Goal: Information Seeking & Learning: Learn about a topic

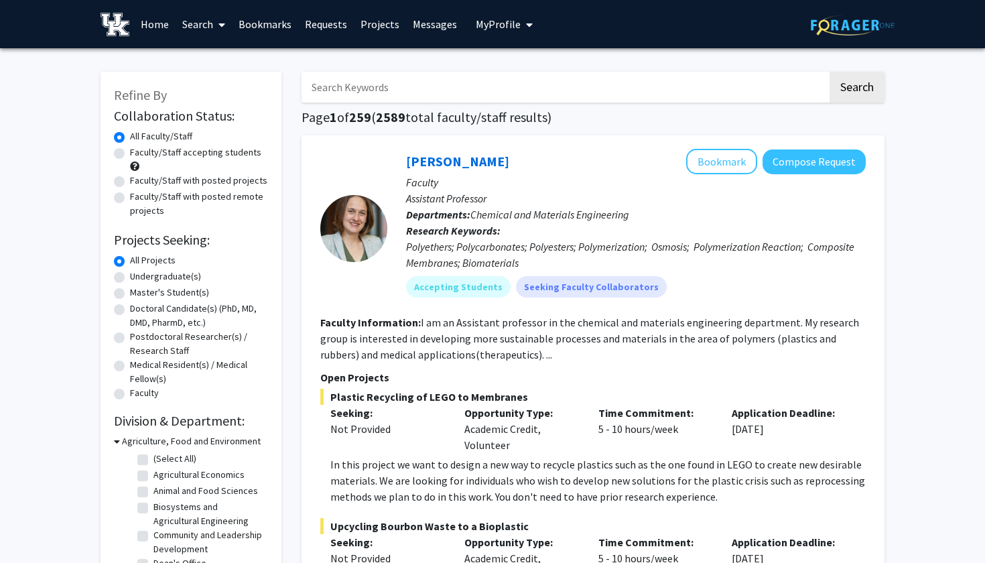
click at [186, 157] on label "Faculty/Staff accepting students" at bounding box center [195, 152] width 131 height 14
click at [139, 154] on input "Faculty/Staff accepting students" at bounding box center [134, 149] width 9 height 9
radio input "true"
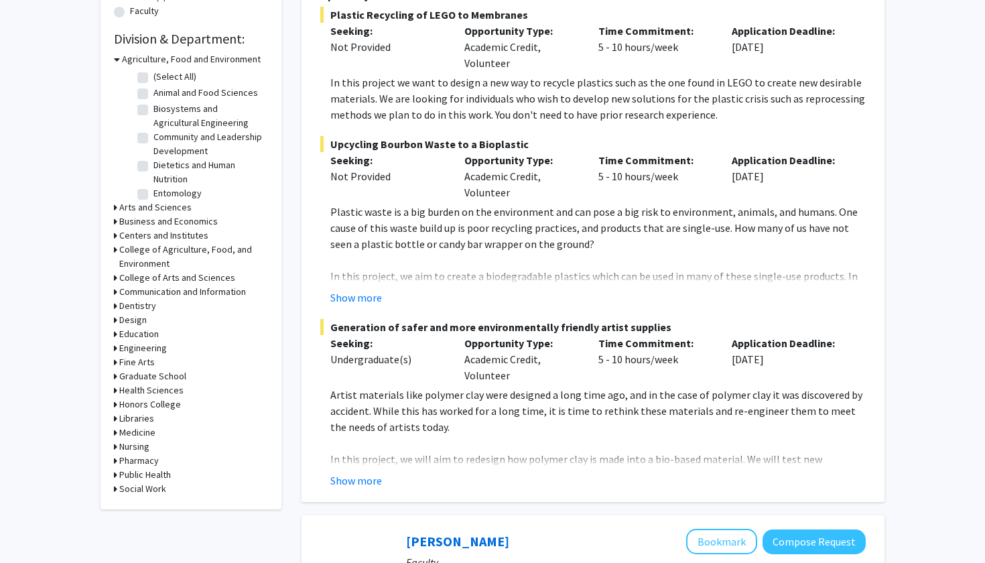
scroll to position [386, 0]
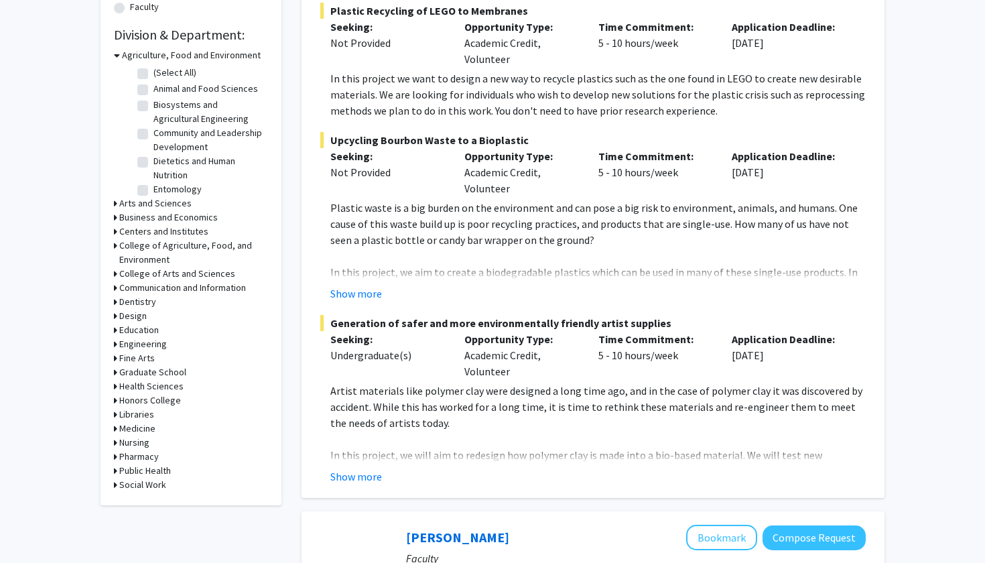
click at [145, 431] on h3 "Medicine" at bounding box center [137, 428] width 36 height 14
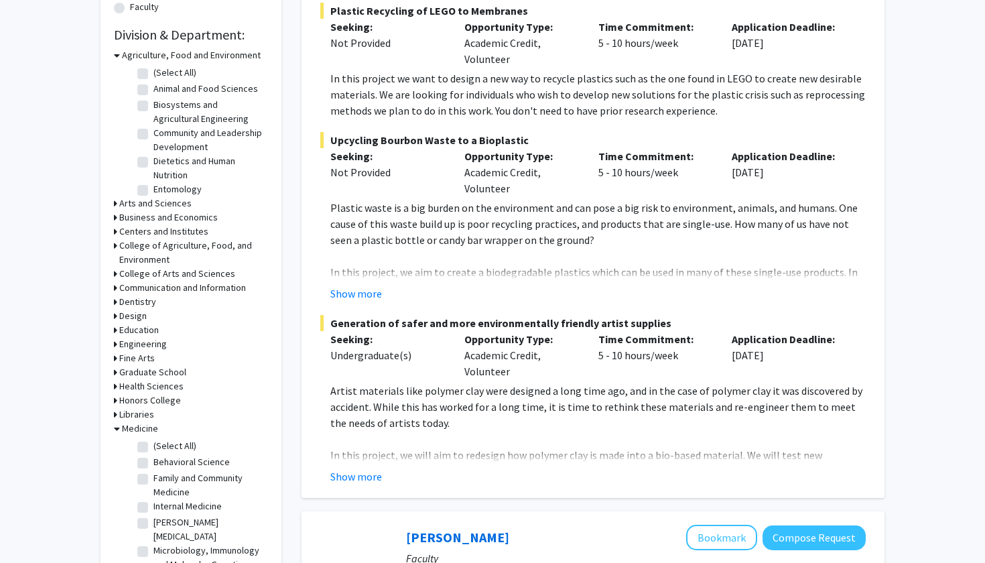
click at [153, 448] on label "(Select All)" at bounding box center [174, 446] width 43 height 14
click at [153, 448] on input "(Select All)" at bounding box center [157, 443] width 9 height 9
checkbox input "true"
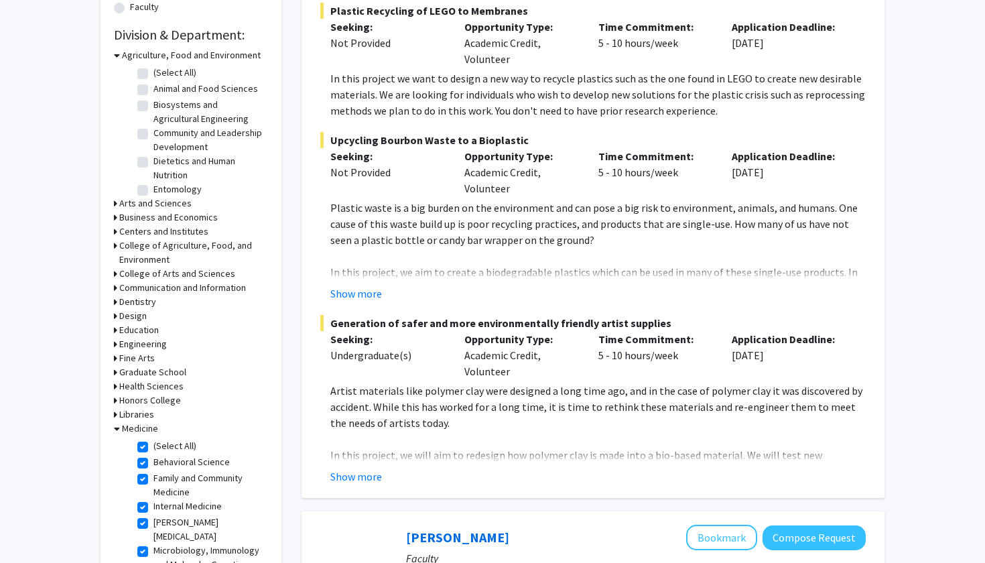
checkbox input "true"
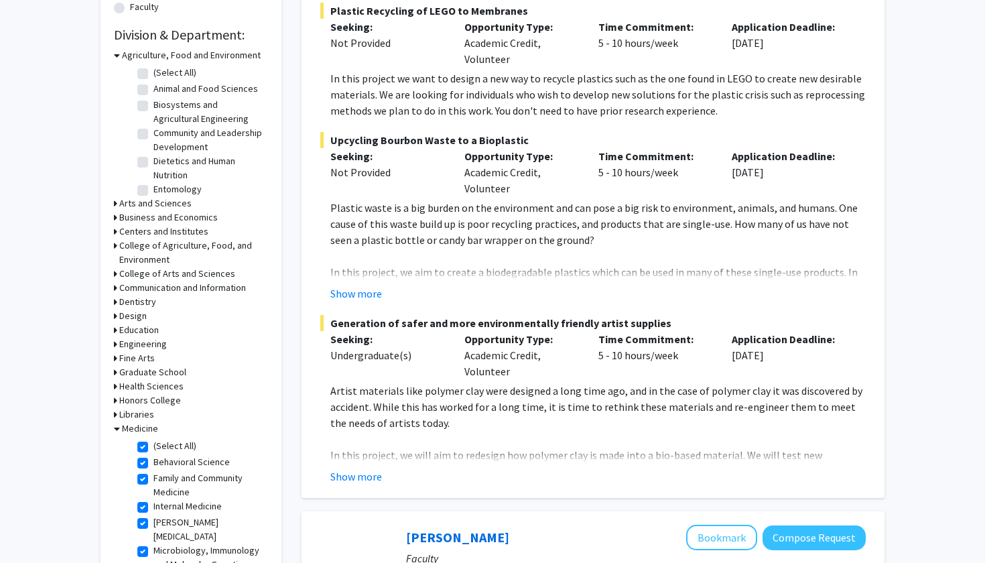
checkbox input "true"
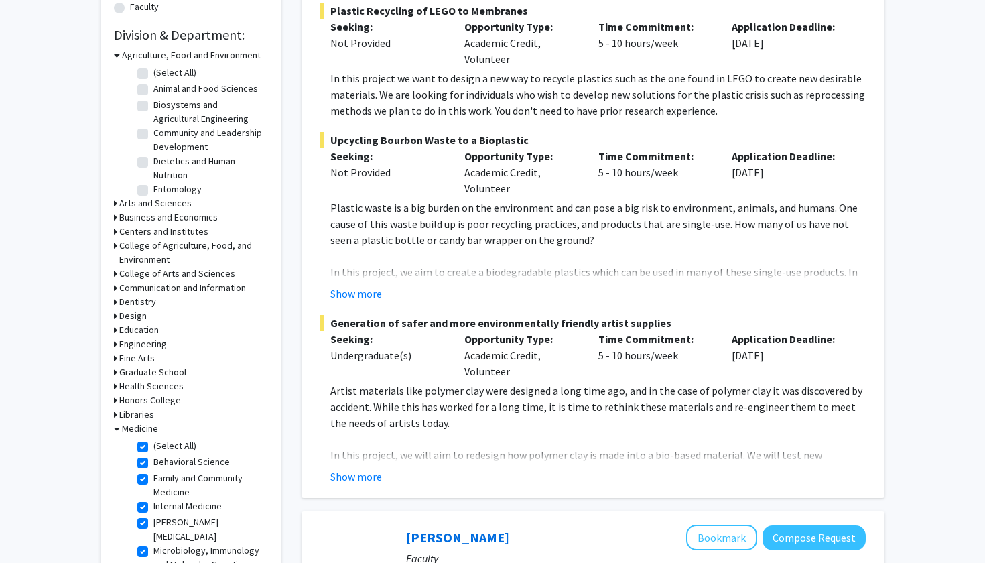
checkbox input "true"
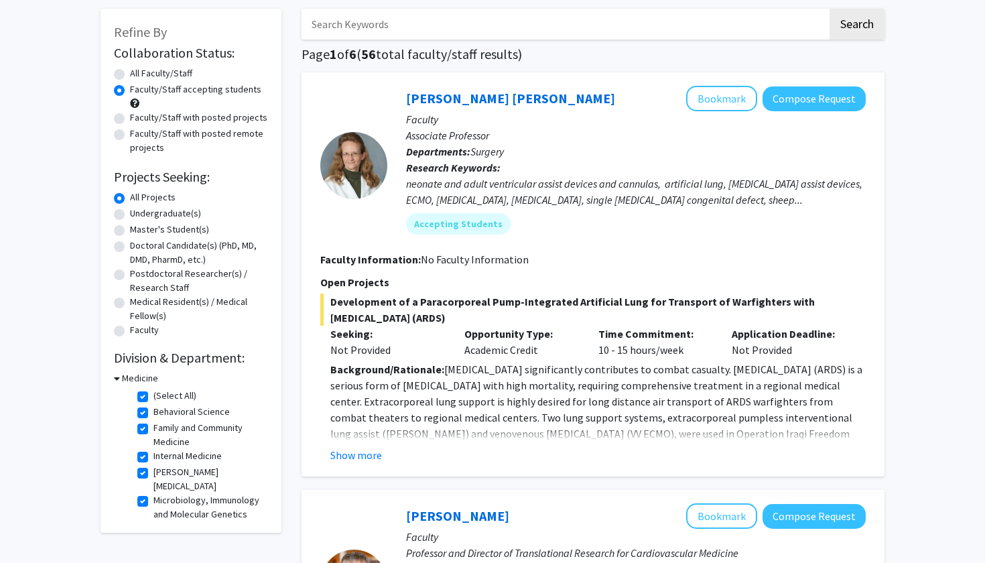
scroll to position [61, 0]
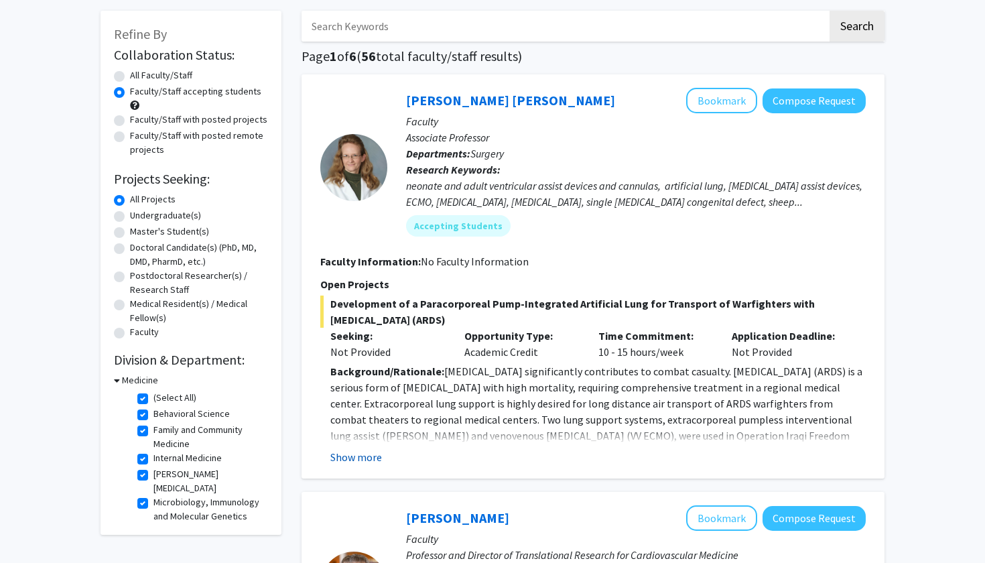
click at [368, 463] on button "Show more" at bounding box center [356, 457] width 52 height 16
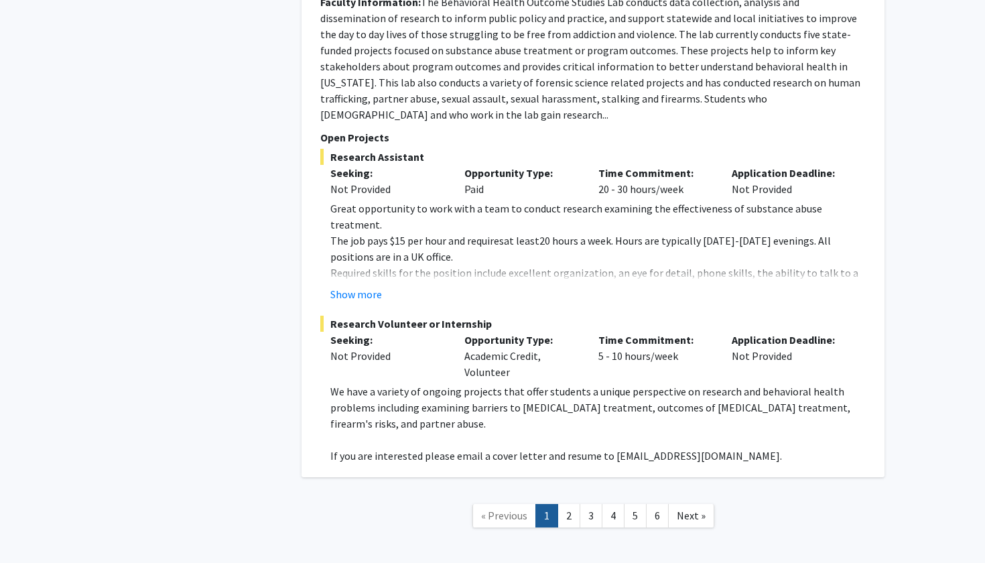
scroll to position [5445, 0]
click at [563, 504] on link "2" at bounding box center [568, 515] width 23 height 23
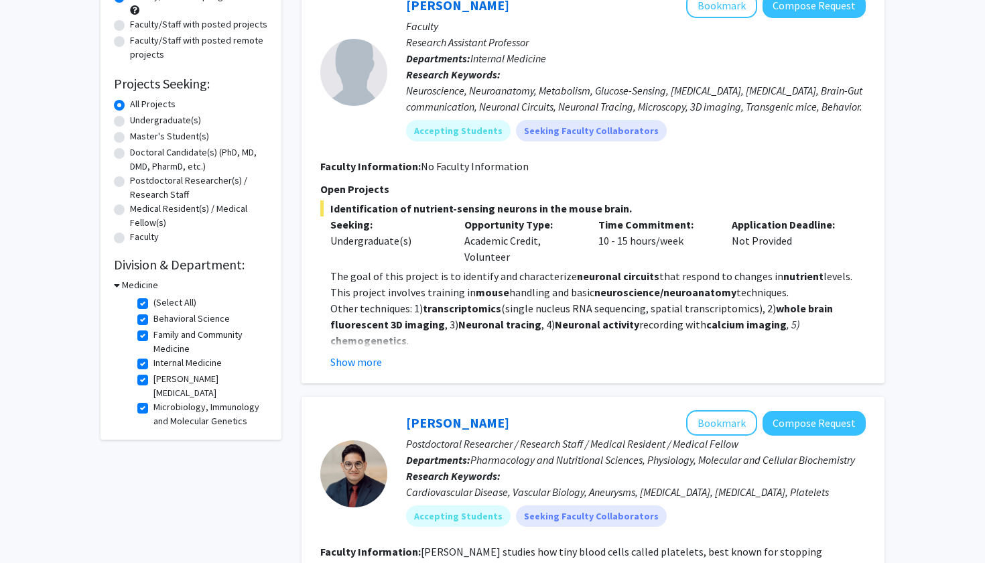
scroll to position [105, 0]
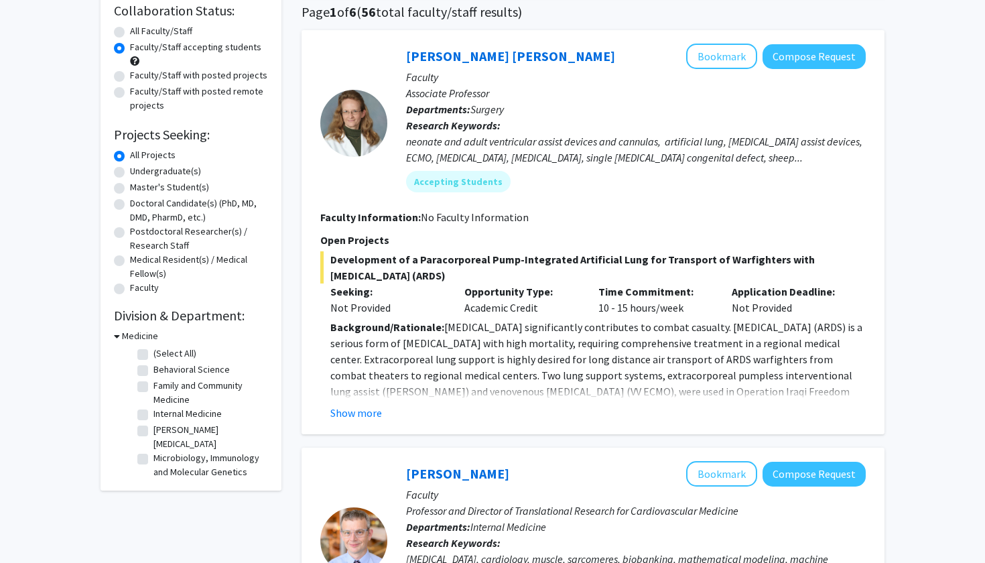
checkbox input "false"
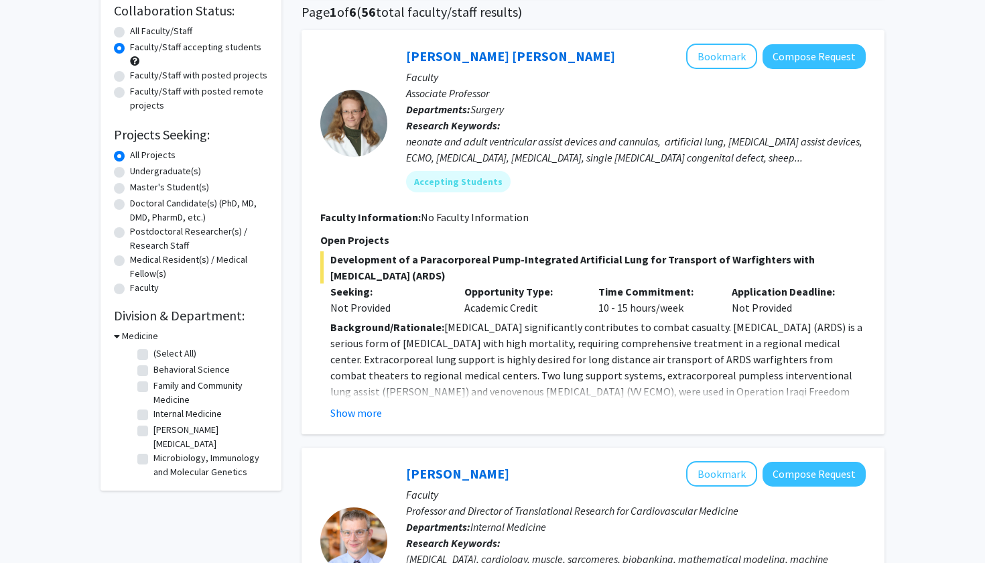
checkbox input "false"
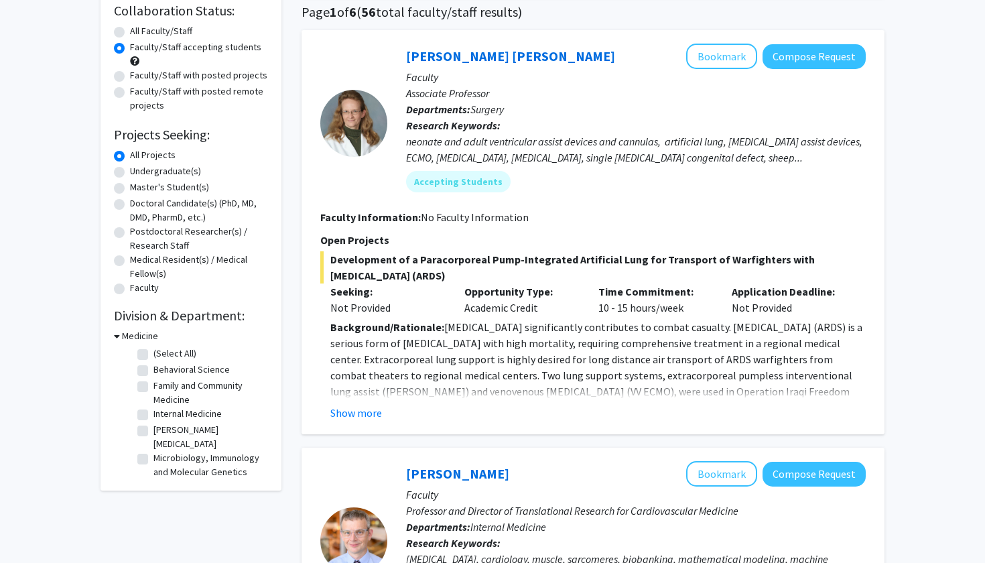
checkbox input "false"
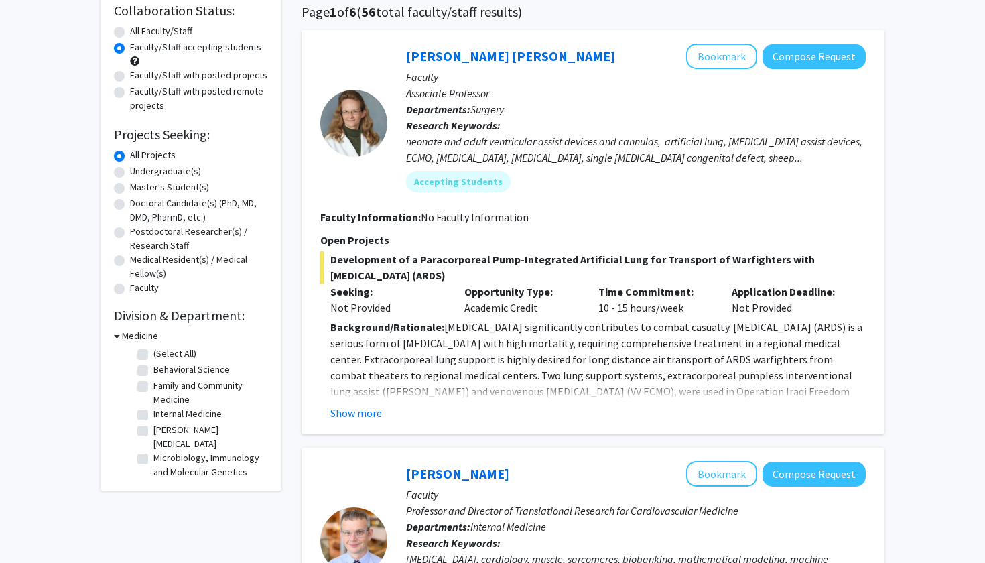
checkbox input "false"
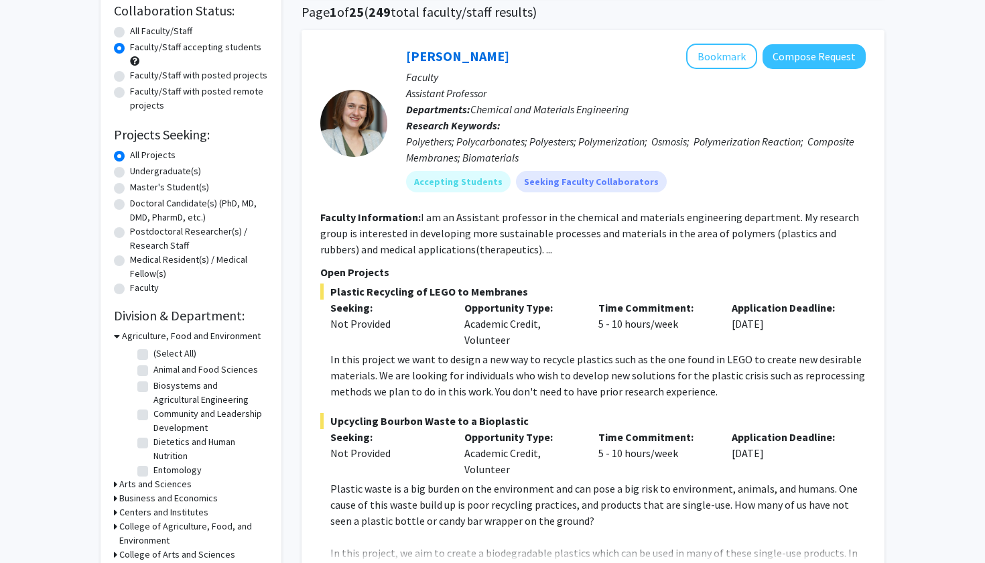
radio input "true"
